Goal: Task Accomplishment & Management: Manage account settings

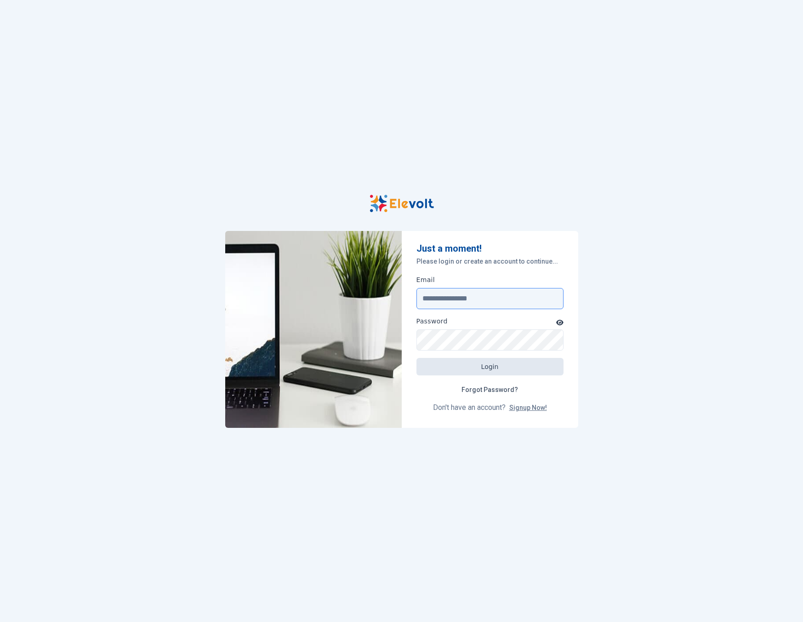
click at [490, 299] on input "Email" at bounding box center [490, 298] width 147 height 21
type input "**********"
